Goal: Information Seeking & Learning: Learn about a topic

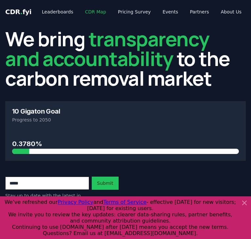
click at [91, 10] on link "CDR Map" at bounding box center [95, 12] width 31 height 12
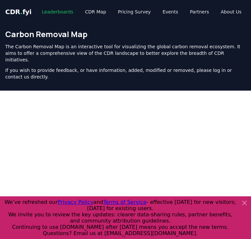
click at [63, 12] on link "Leaderboards" at bounding box center [58, 12] width 42 height 12
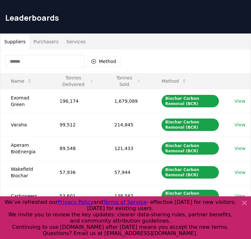
scroll to position [11, 0]
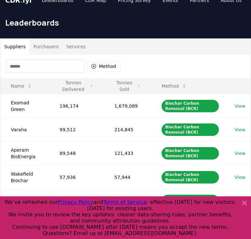
click at [42, 62] on input at bounding box center [45, 66] width 79 height 13
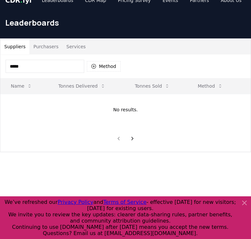
type input "******"
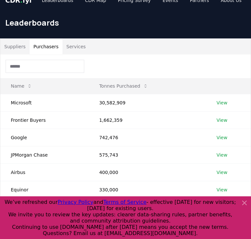
click at [49, 44] on button "Purchasers" at bounding box center [46, 47] width 33 height 16
click at [45, 72] on input at bounding box center [45, 66] width 79 height 13
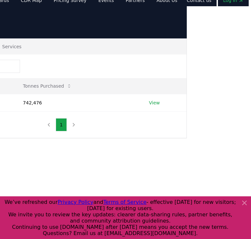
scroll to position [11, 65]
type input "******"
click at [160, 100] on td "View" at bounding box center [162, 102] width 48 height 17
click at [155, 100] on link "View" at bounding box center [153, 102] width 11 height 7
